Goal: Task Accomplishment & Management: Use online tool/utility

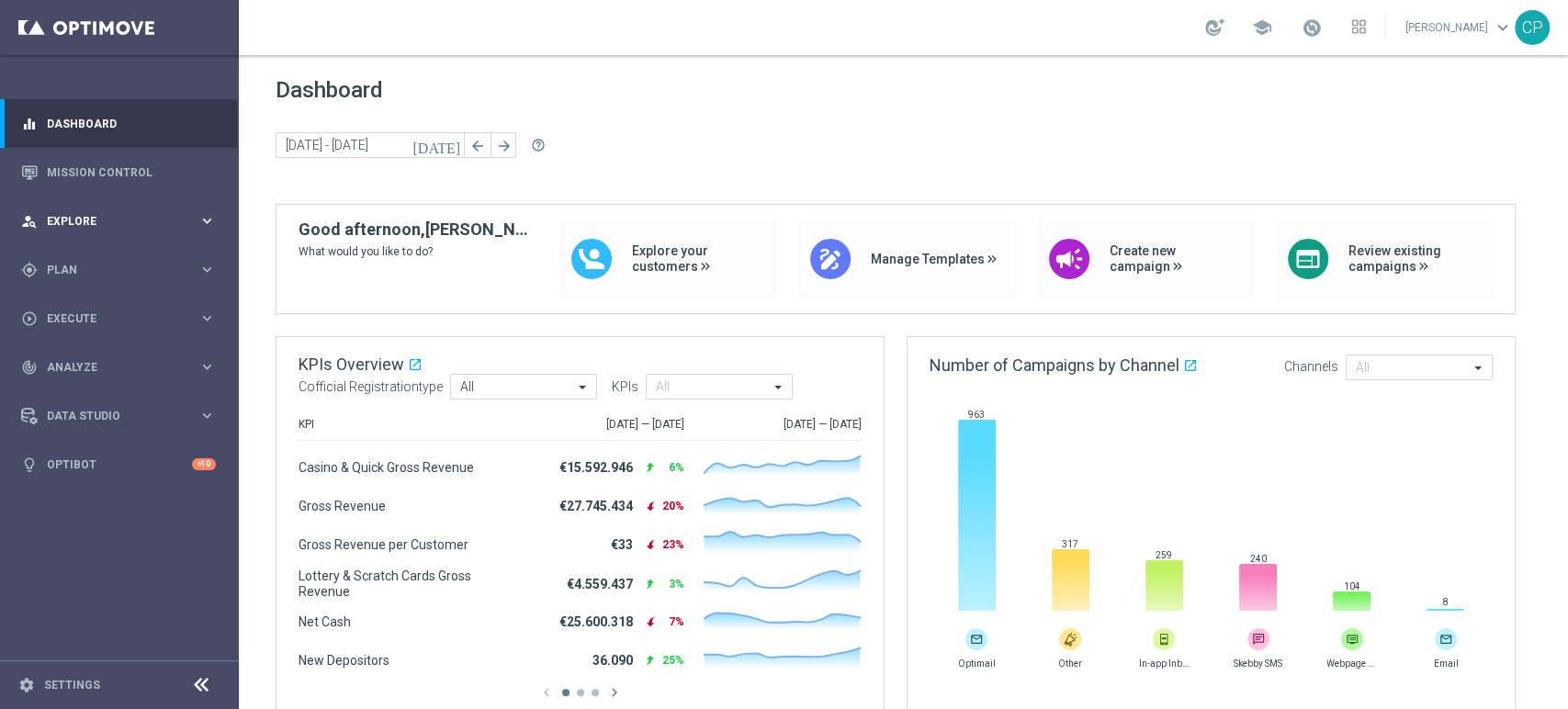
click at [211, 222] on icon "keyboard_arrow_right" at bounding box center [207, 221] width 18 height 18
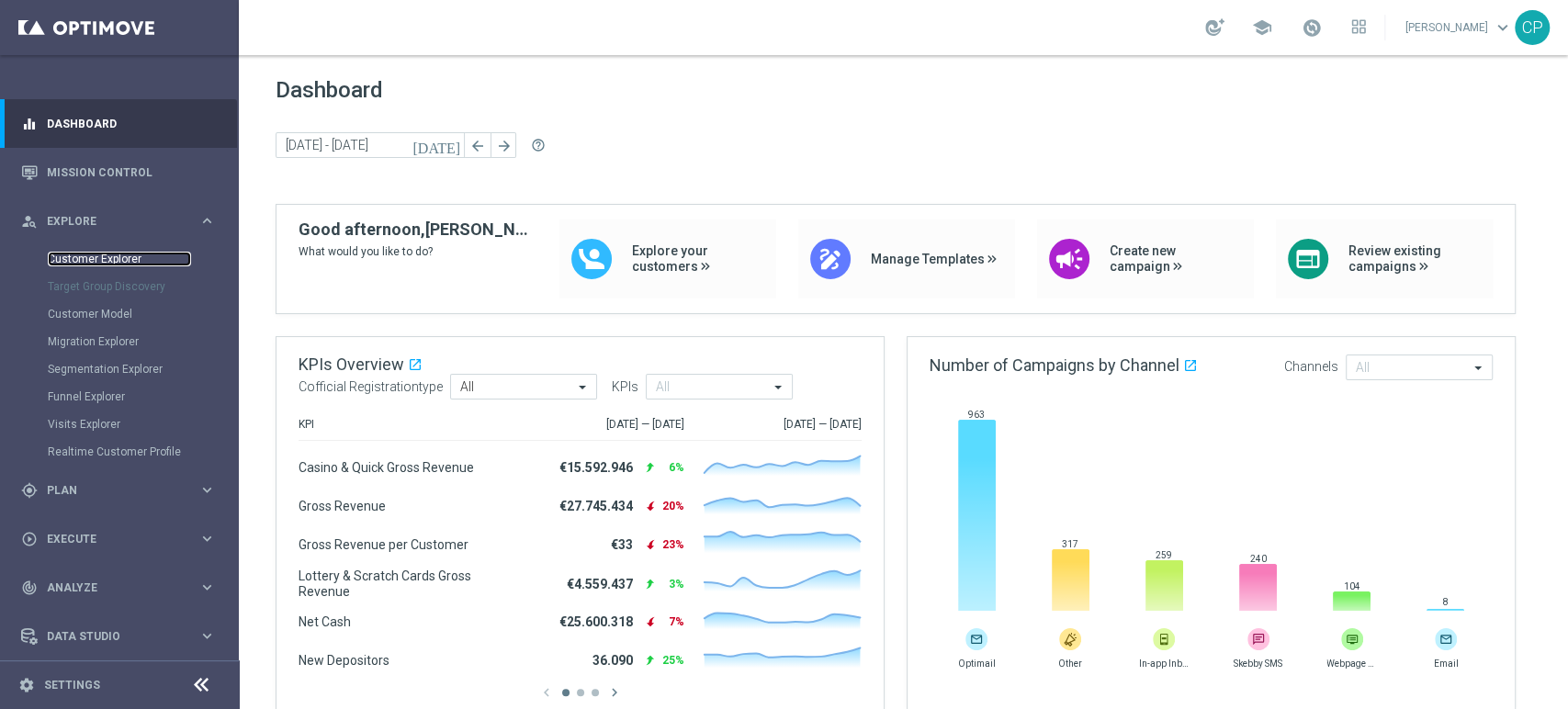
click at [102, 265] on link "Customer Explorer" at bounding box center [119, 259] width 143 height 15
